Goal: Transaction & Acquisition: Purchase product/service

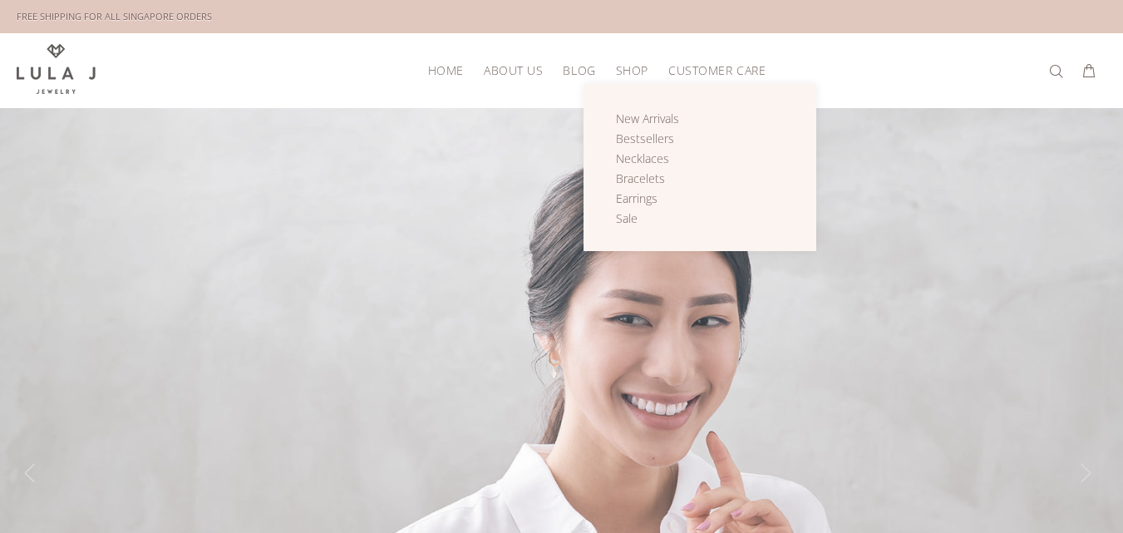
click at [638, 76] on span "Shop" at bounding box center [632, 70] width 32 height 12
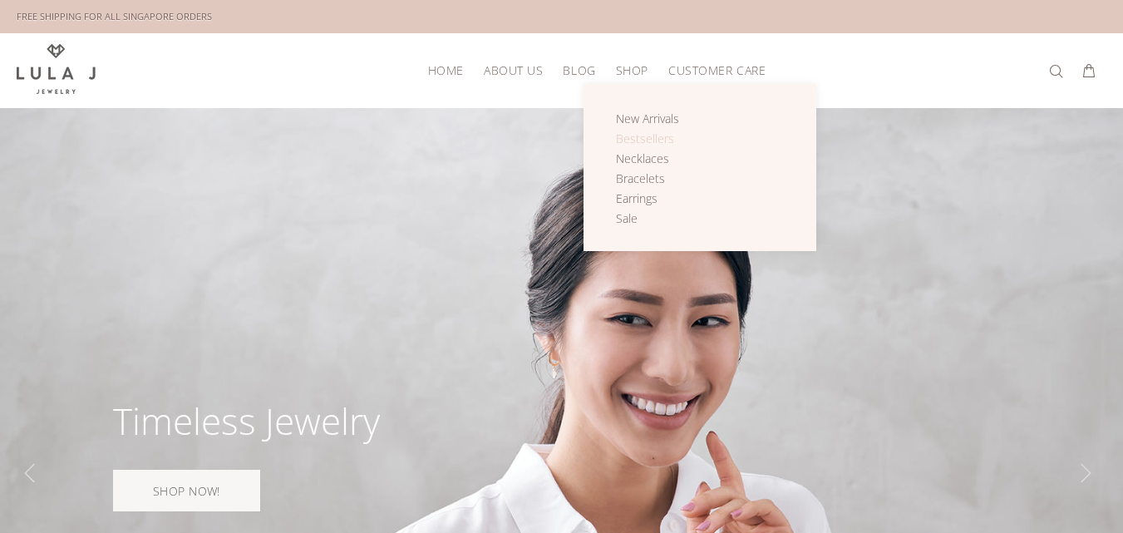
click at [634, 141] on span "Bestsellers" at bounding box center [645, 139] width 58 height 16
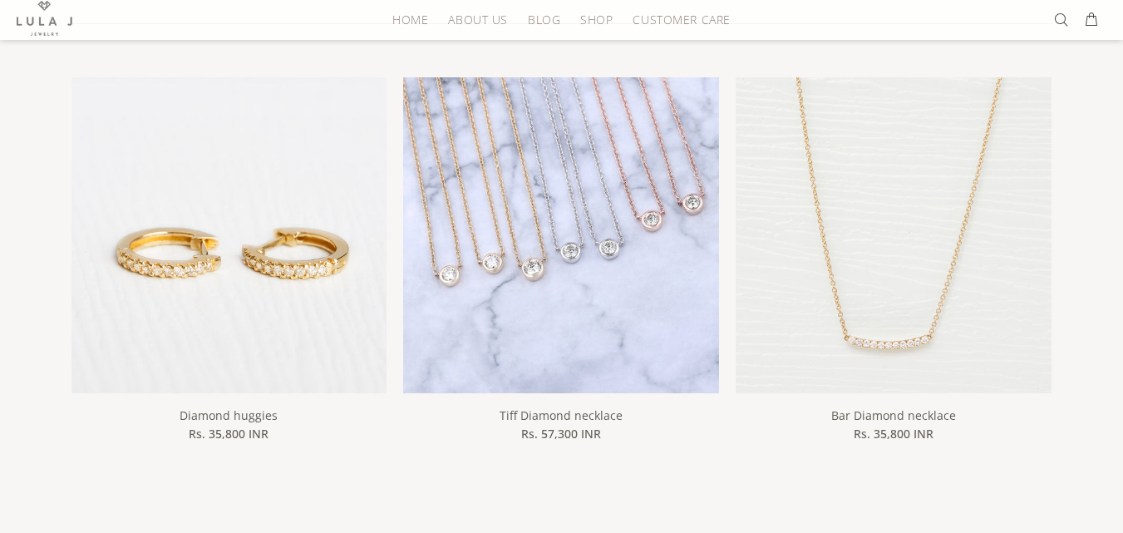
scroll to position [249, 0]
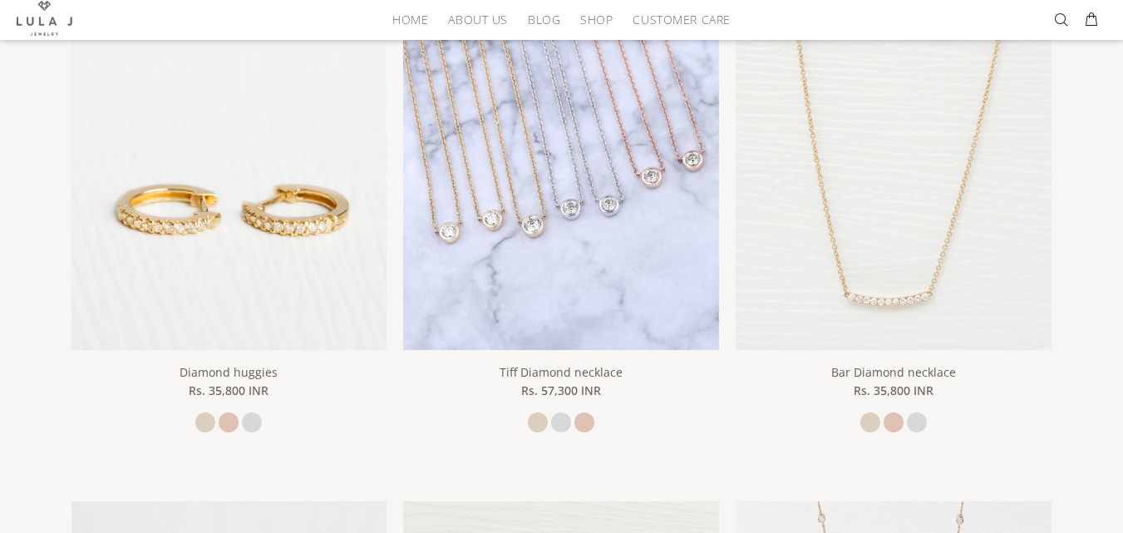
click at [550, 284] on img at bounding box center [561, 192] width 316 height 316
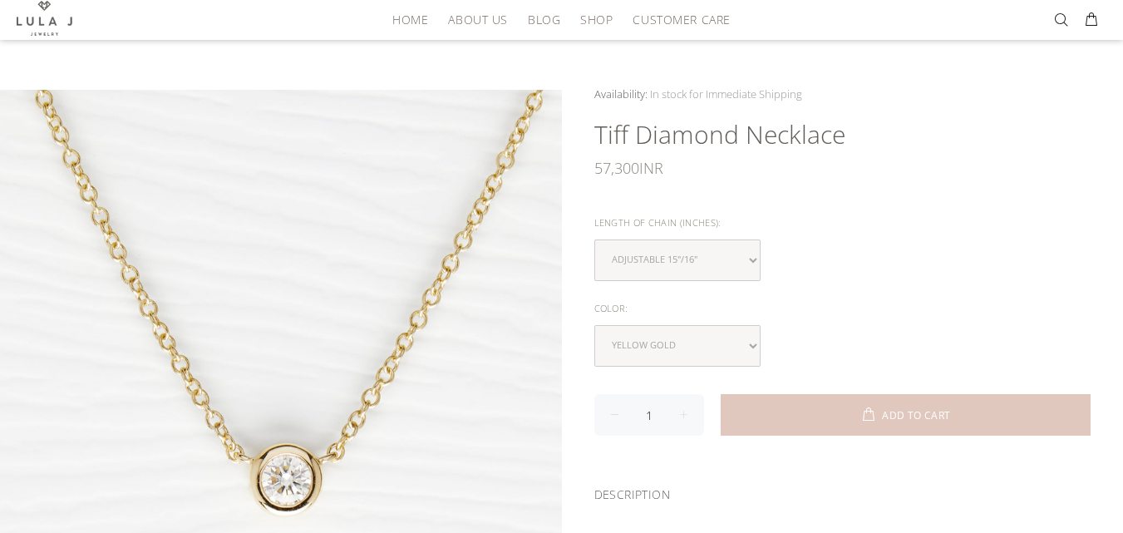
scroll to position [83, 0]
